Goal: Complete application form

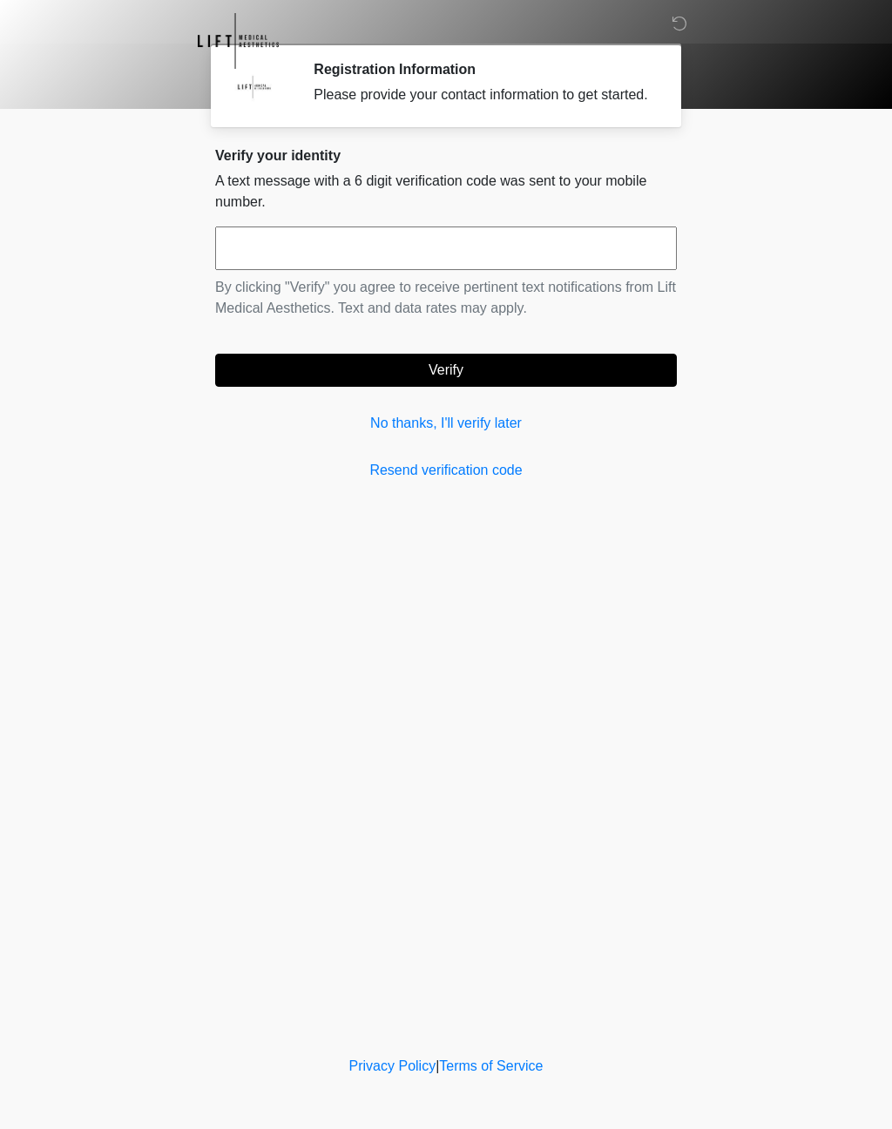
click at [302, 267] on input "text" at bounding box center [446, 248] width 462 height 44
type input "******"
click at [456, 383] on button "Verify" at bounding box center [446, 370] width 462 height 33
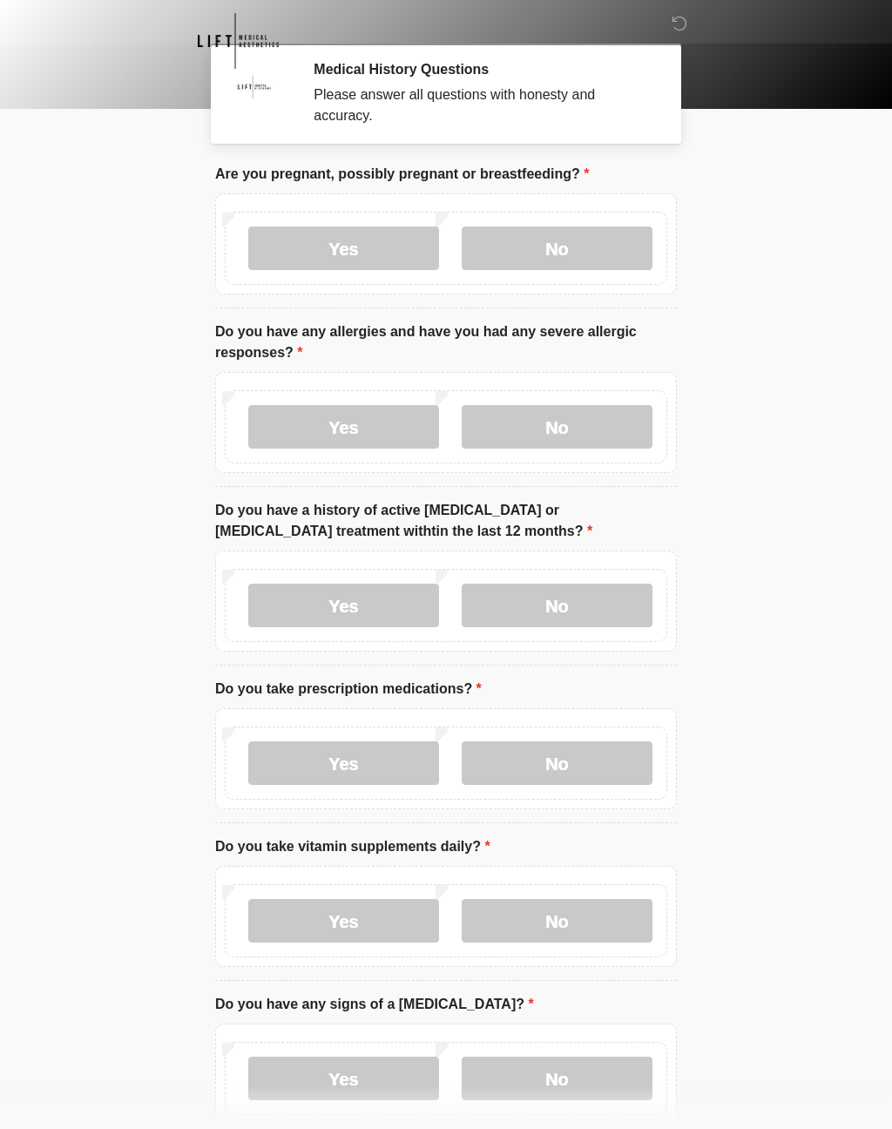
click at [566, 247] on label "No" at bounding box center [557, 248] width 191 height 44
click at [569, 418] on label "No" at bounding box center [557, 427] width 191 height 44
click at [569, 604] on label "No" at bounding box center [557, 606] width 191 height 44
click at [564, 763] on label "No" at bounding box center [557, 763] width 191 height 44
click at [363, 915] on label "Yes" at bounding box center [343, 921] width 191 height 44
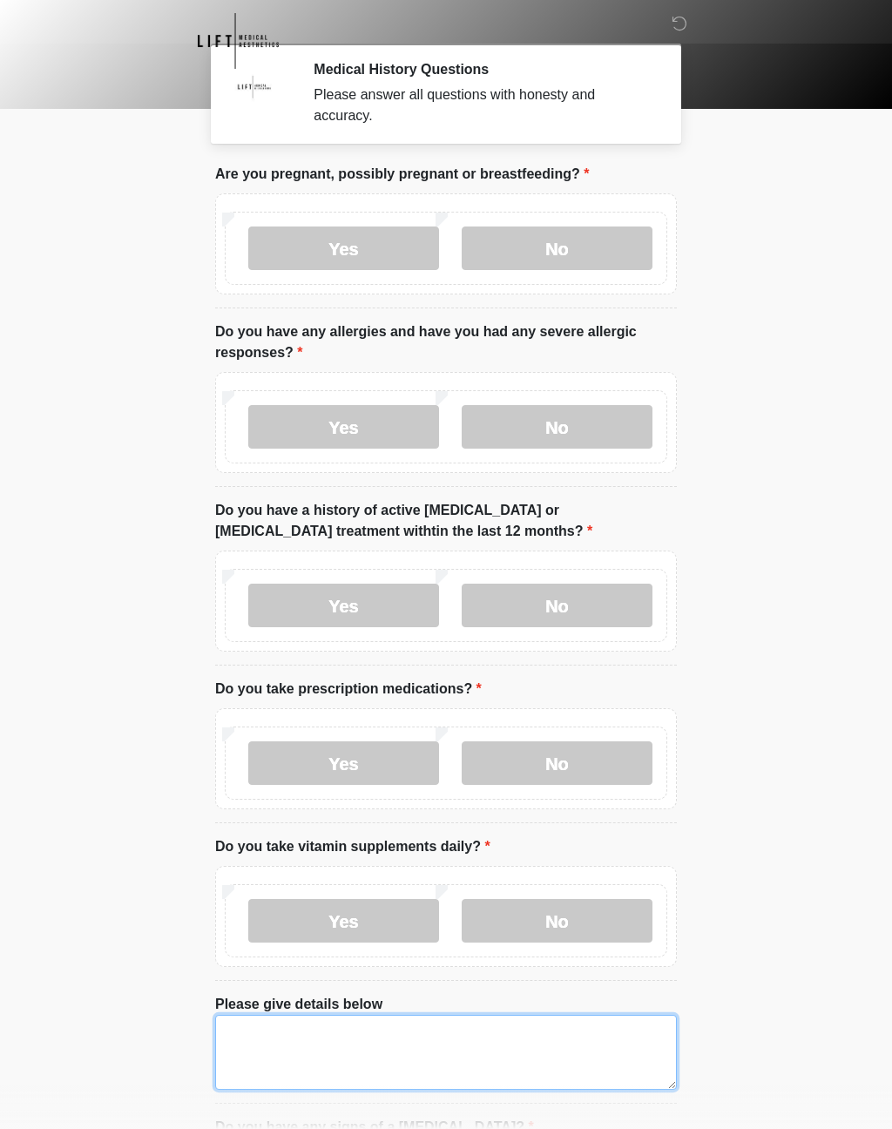
click at [272, 1048] on textarea "Please give details below" at bounding box center [446, 1052] width 462 height 75
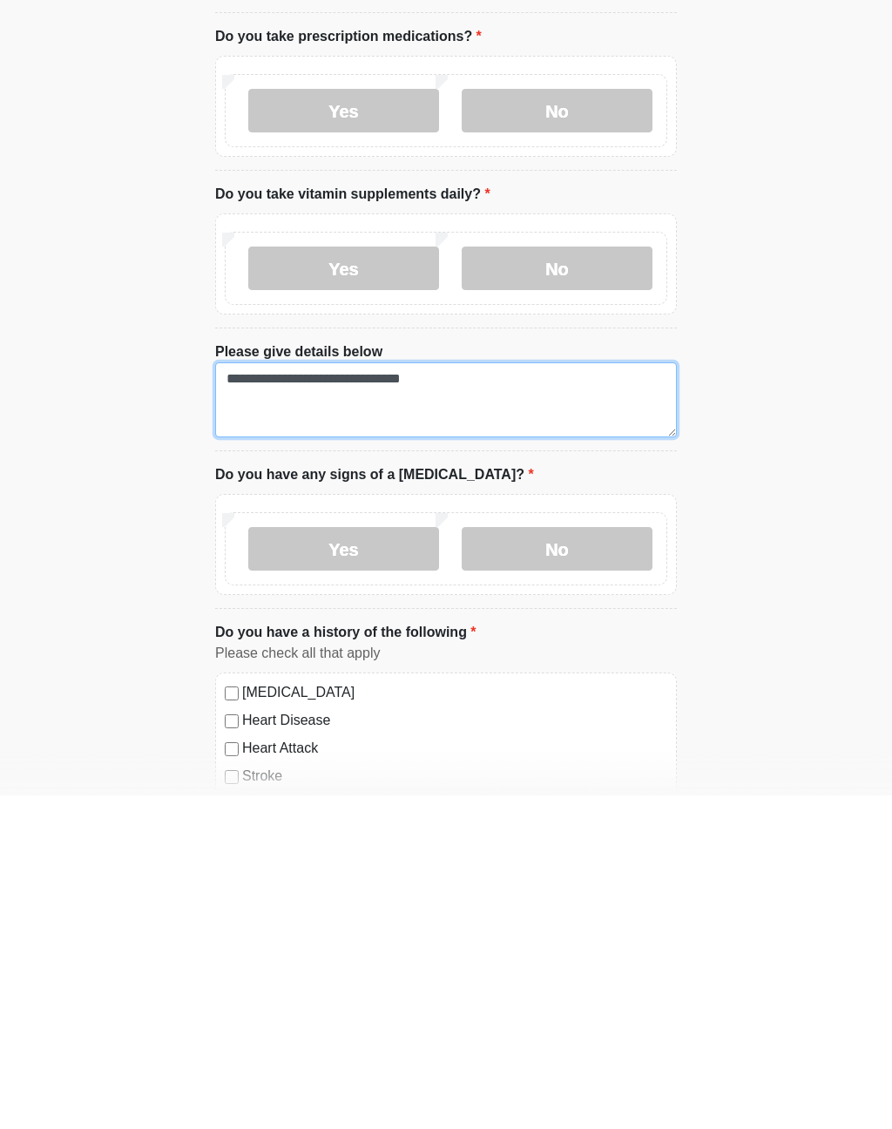
type textarea "**********"
click at [558, 860] on label "No" at bounding box center [557, 882] width 191 height 44
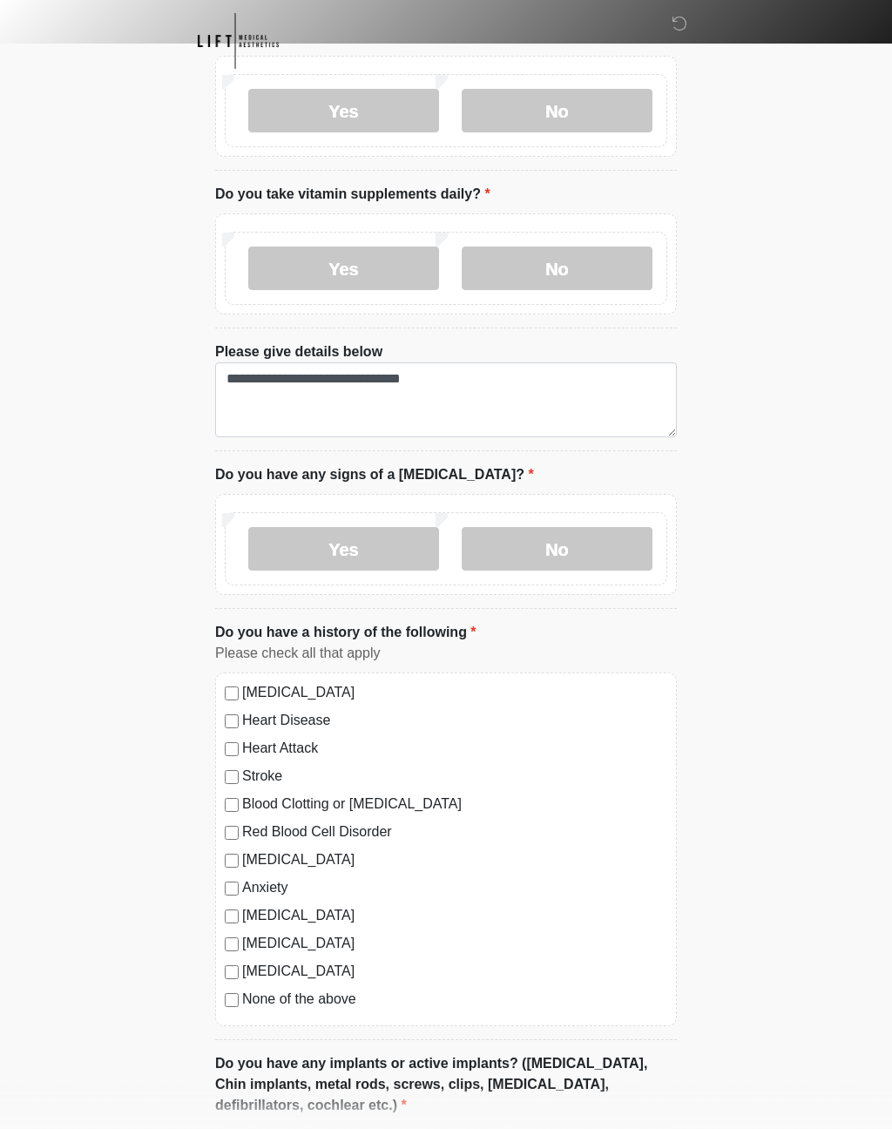
click at [243, 993] on label "None of the above" at bounding box center [454, 999] width 425 height 21
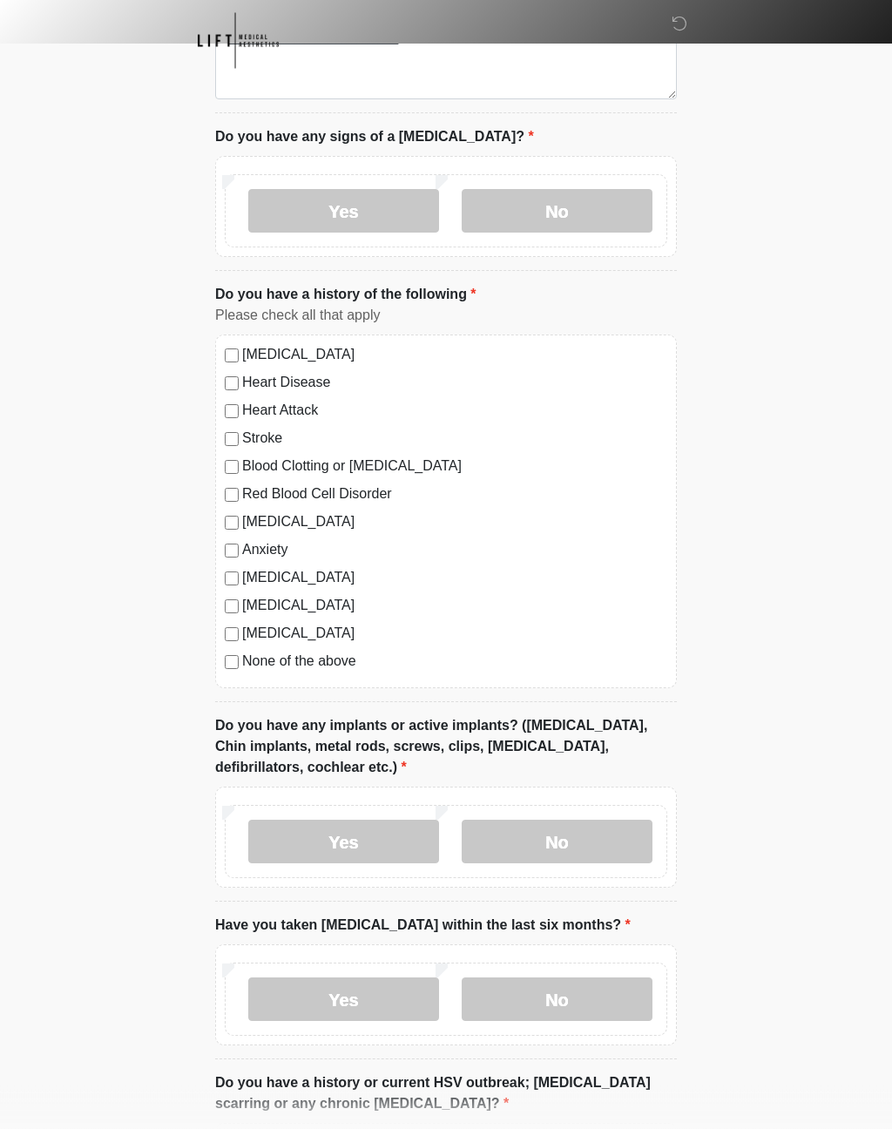
scroll to position [990, 0]
click at [359, 841] on label "Yes" at bounding box center [343, 842] width 191 height 44
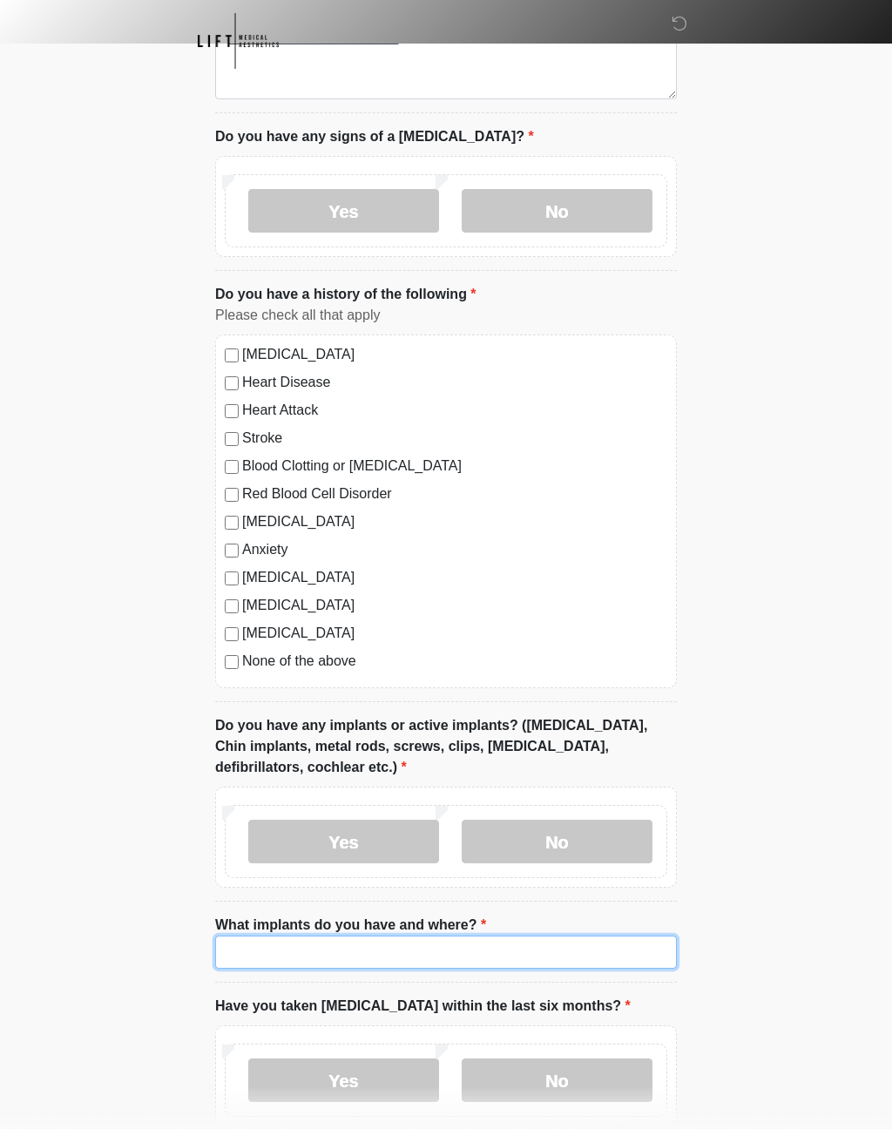
click at [259, 947] on input "What implants do you have and where?" at bounding box center [446, 951] width 462 height 33
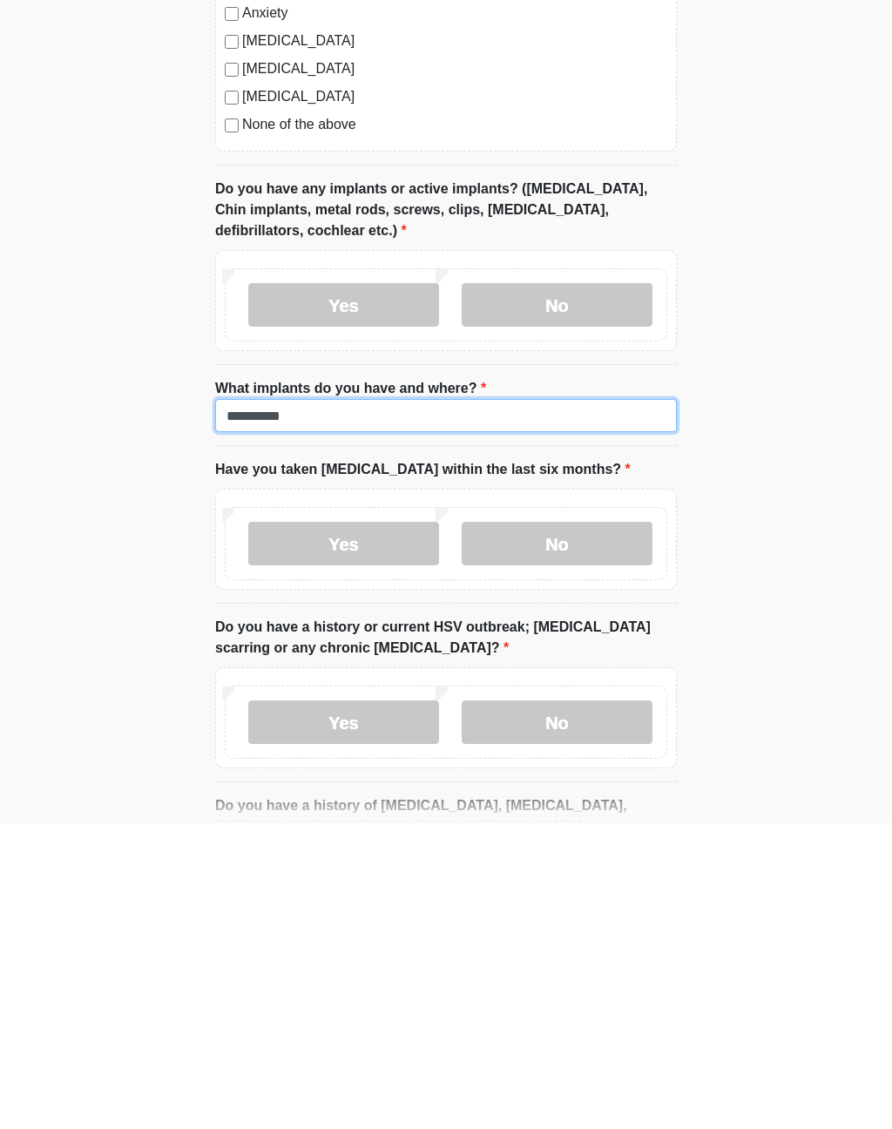
type input "**********"
click at [567, 828] on label "No" at bounding box center [557, 850] width 191 height 44
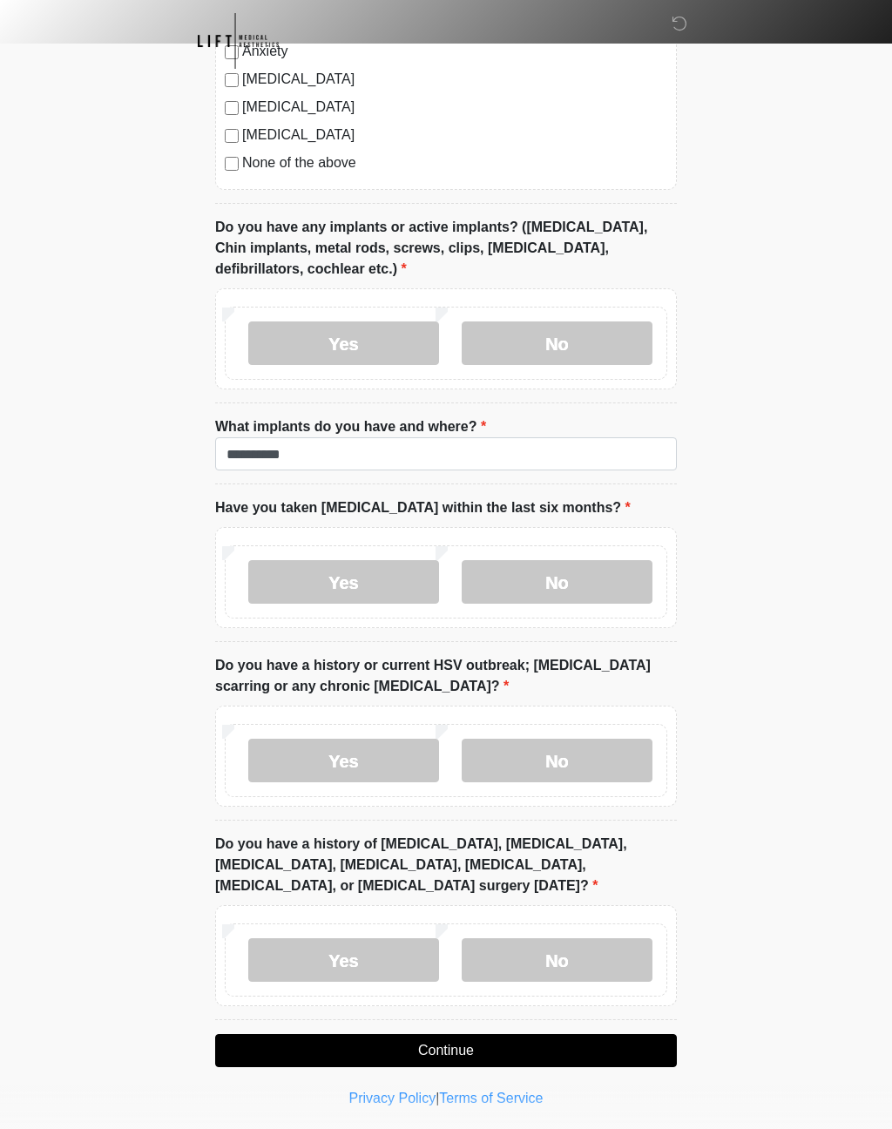
click at [566, 749] on label "No" at bounding box center [557, 761] width 191 height 44
click at [568, 947] on label "No" at bounding box center [557, 960] width 191 height 44
click at [485, 1036] on button "Continue" at bounding box center [446, 1050] width 462 height 33
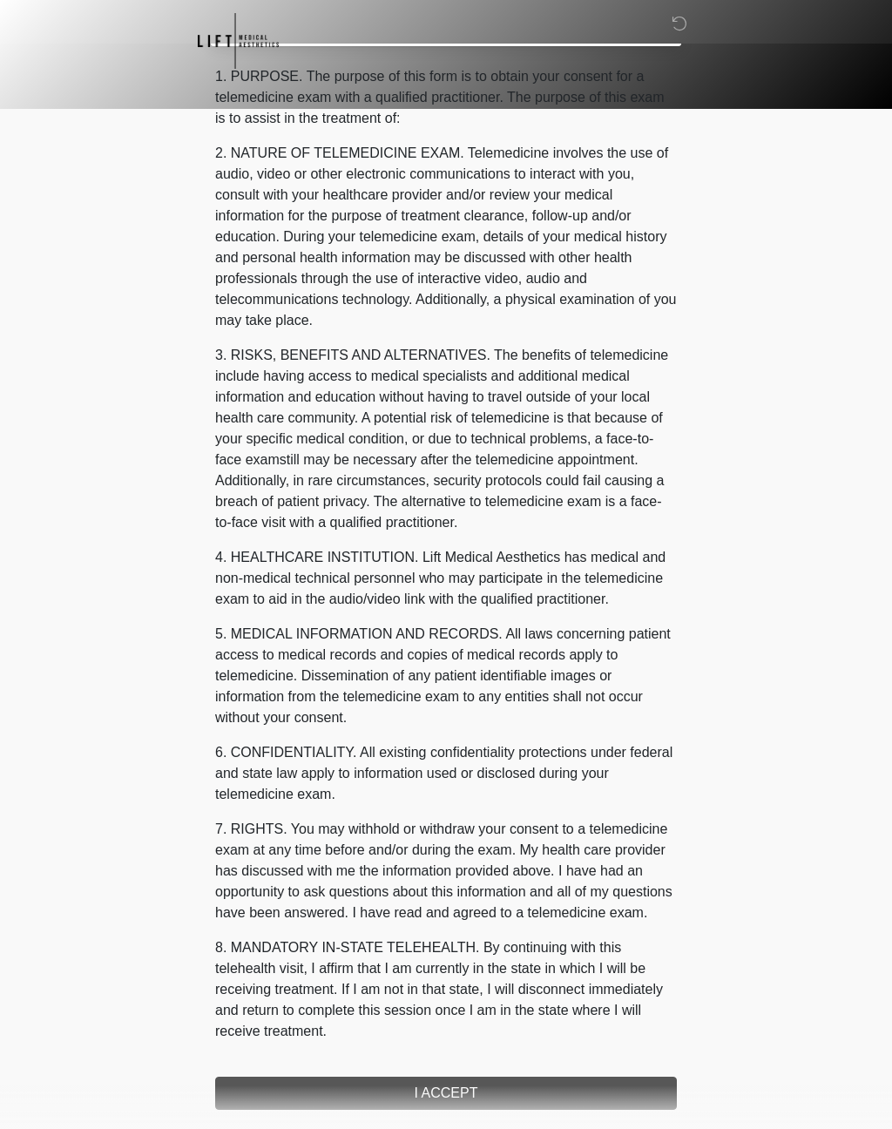
scroll to position [0, 0]
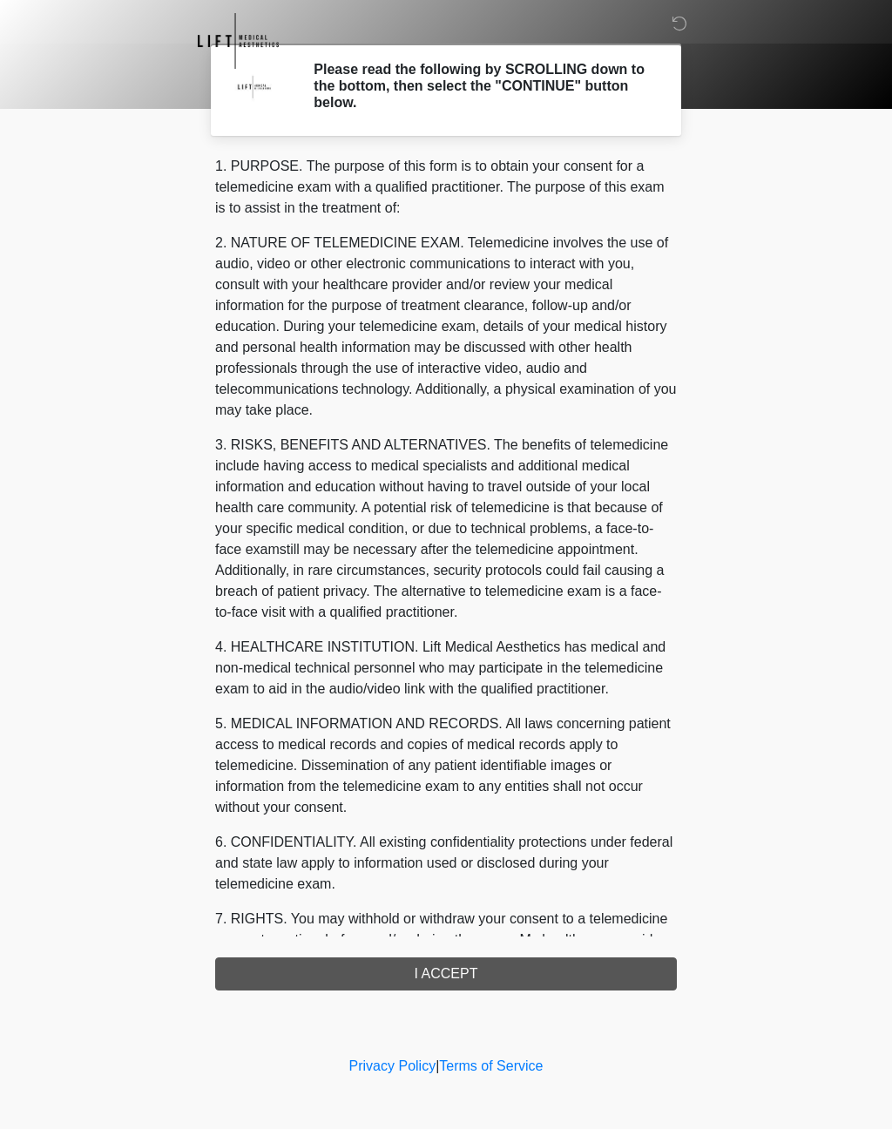
click at [467, 968] on div "1. PURPOSE. The purpose of this form is to obtain your consent for a telemedici…" at bounding box center [446, 573] width 462 height 834
click at [448, 970] on div "1. PURPOSE. The purpose of this form is to obtain your consent for a telemedici…" at bounding box center [446, 573] width 462 height 834
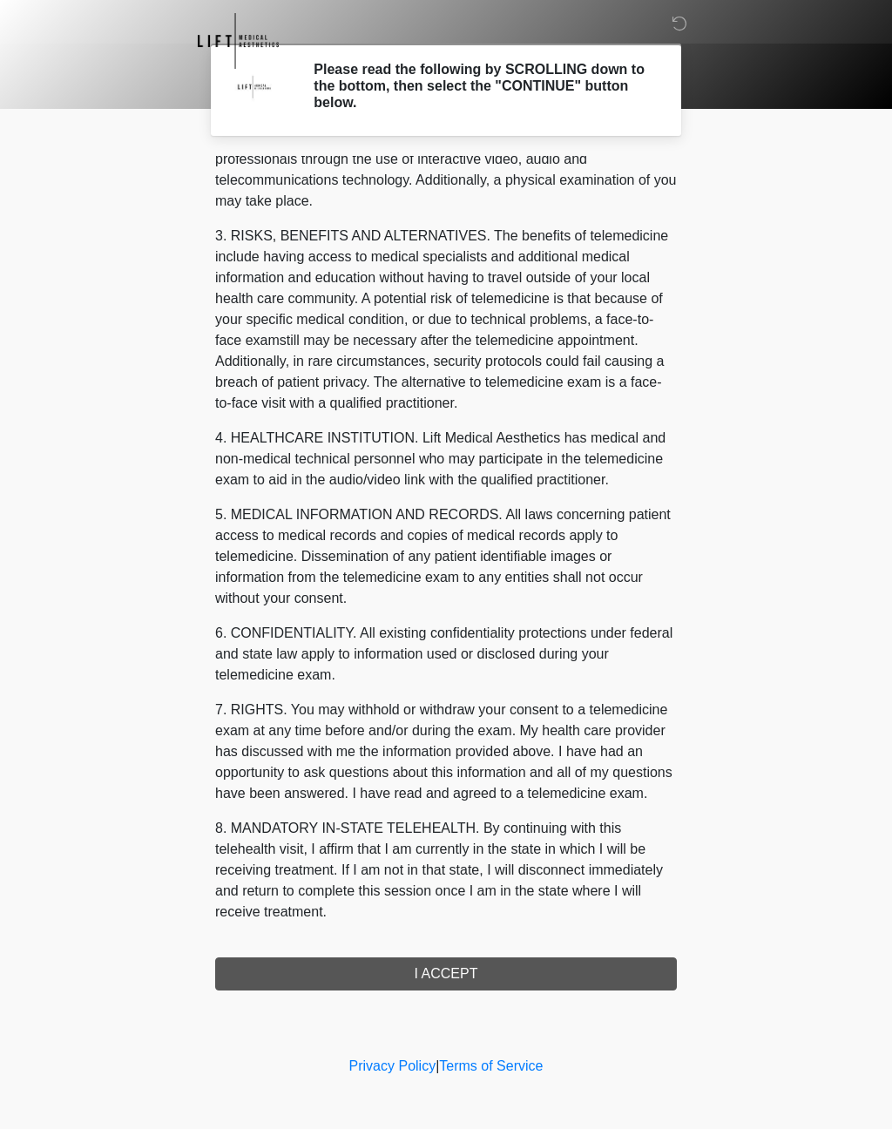
scroll to position [230, 0]
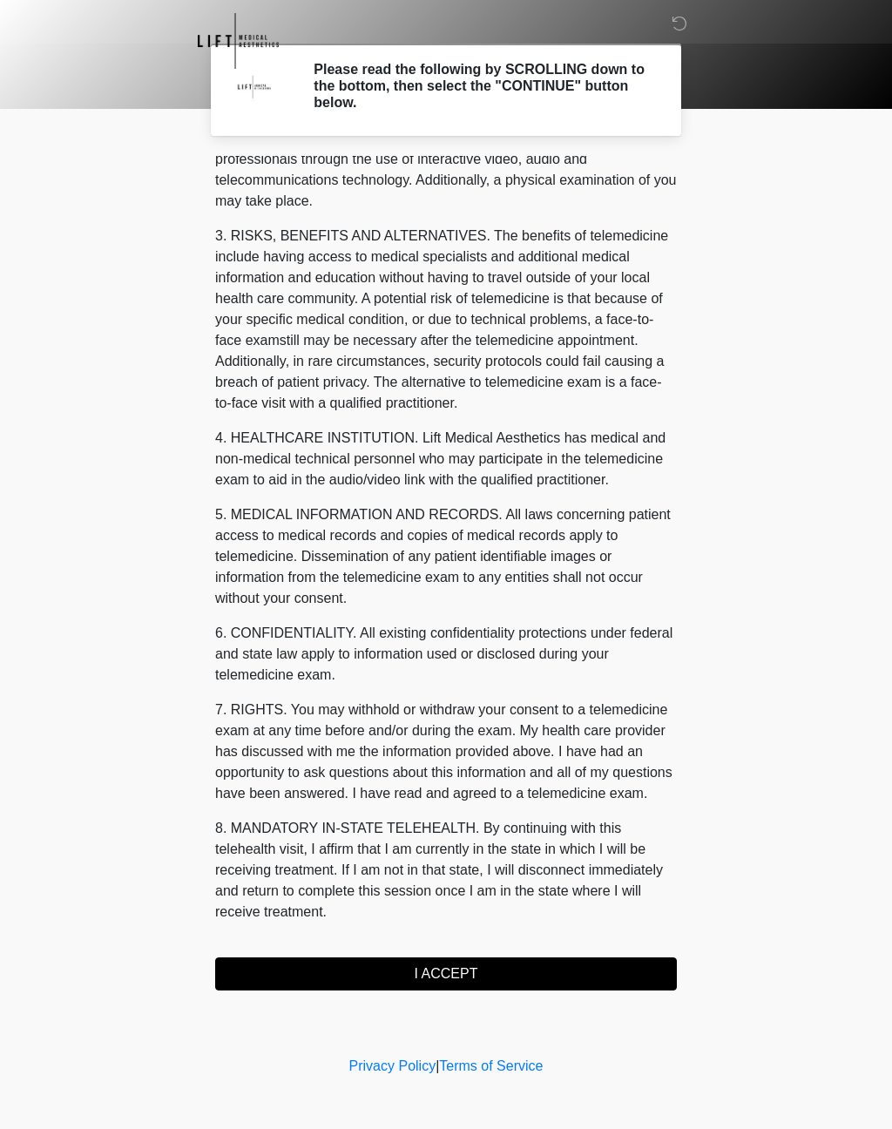
click at [444, 968] on button "I ACCEPT" at bounding box center [446, 973] width 462 height 33
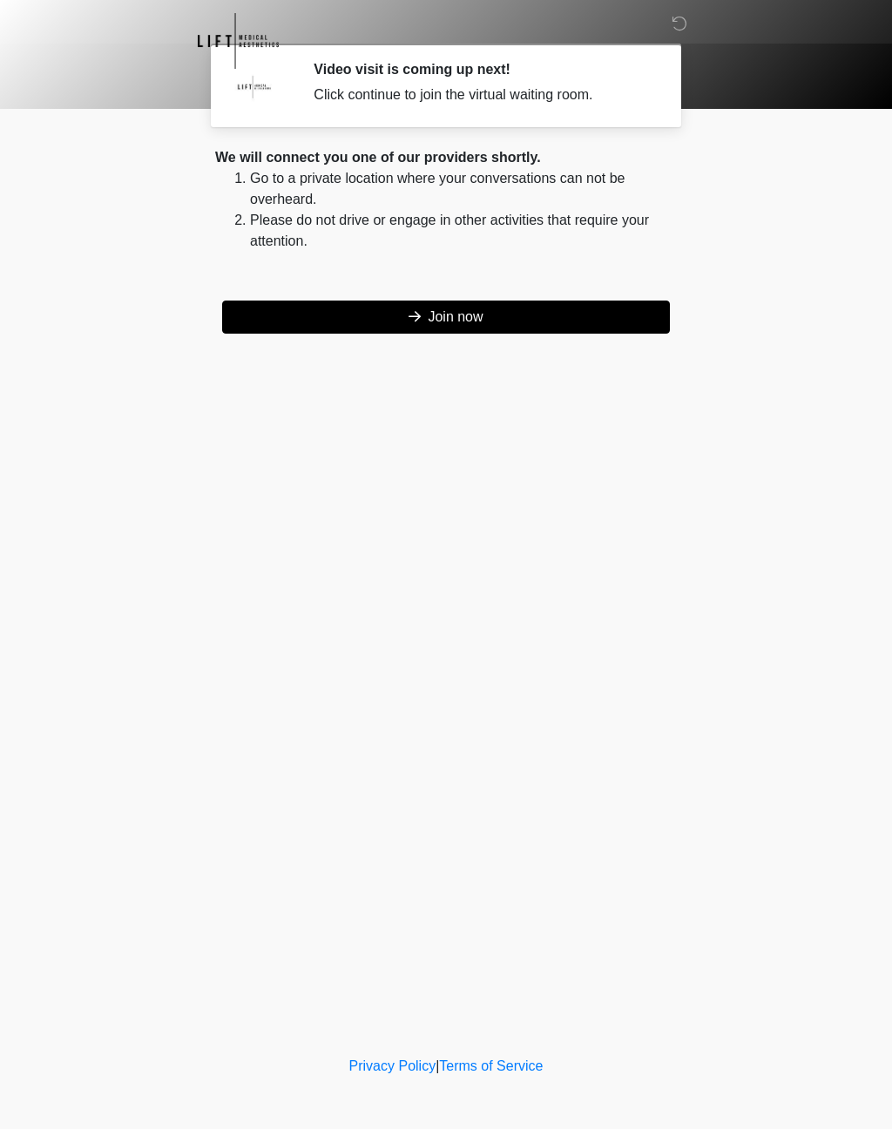
click at [503, 319] on button "Join now" at bounding box center [446, 316] width 448 height 33
